Goal: Task Accomplishment & Management: Use online tool/utility

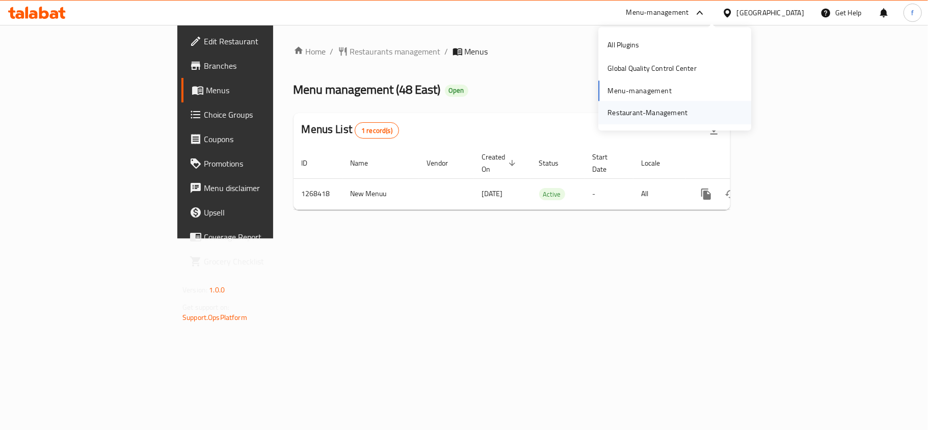
click at [663, 113] on div "Restaurant-Management" at bounding box center [647, 112] width 80 height 11
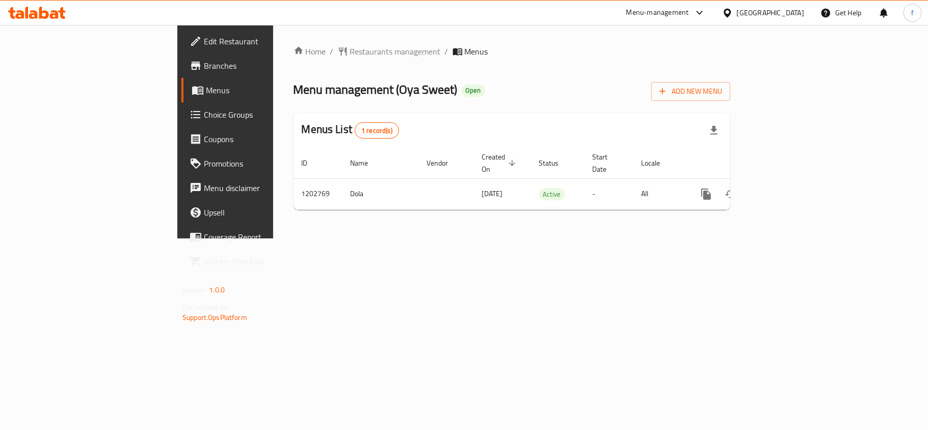
click at [689, 13] on div "Menu-management" at bounding box center [657, 13] width 63 height 12
click at [636, 111] on div "Restaurant-Management" at bounding box center [647, 112] width 80 height 11
